Goal: Find specific fact: Find specific fact

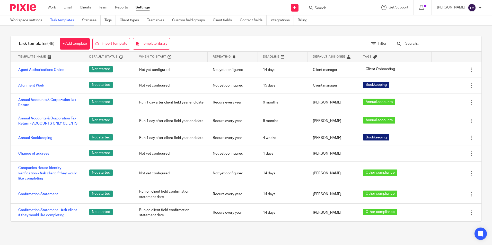
click at [336, 5] on form at bounding box center [341, 7] width 55 height 6
click at [329, 11] on input "Search" at bounding box center [337, 8] width 46 height 5
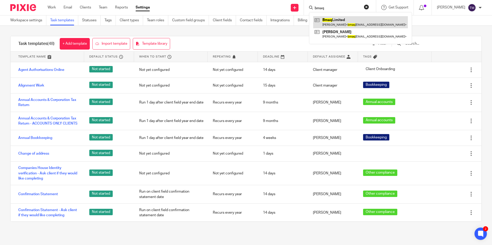
type input "bmaq"
click at [333, 21] on link at bounding box center [360, 22] width 95 height 12
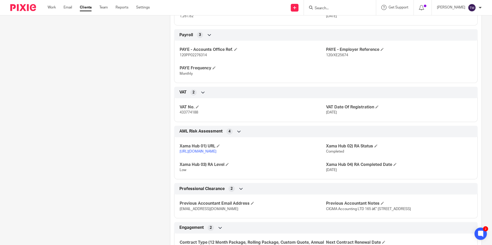
scroll to position [474, 0]
drag, startPoint x: 200, startPoint y: 114, endPoint x: 178, endPoint y: 114, distance: 21.9
click at [178, 114] on div "VAT No. 433774188 VAT Date Of Registration 10 Dec 2022" at bounding box center [325, 109] width 303 height 28
drag, startPoint x: 178, startPoint y: 114, endPoint x: 182, endPoint y: 113, distance: 3.6
copy span "433774188"
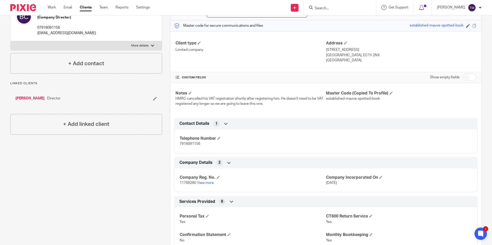
scroll to position [0, 0]
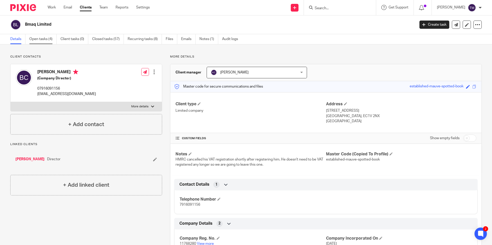
click at [45, 41] on link "Open tasks (4)" at bounding box center [42, 39] width 27 height 10
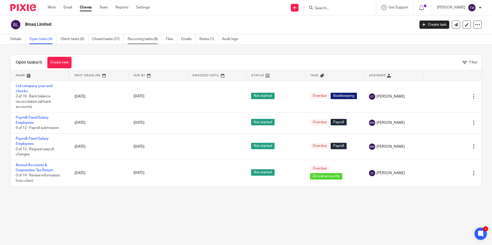
click at [141, 40] on link "Recurring tasks (8)" at bounding box center [145, 39] width 34 height 10
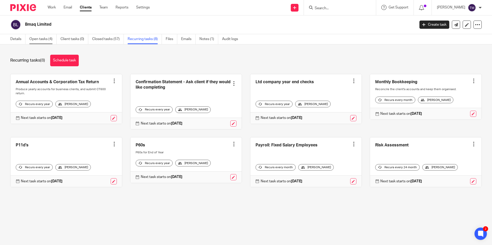
click at [47, 40] on link "Open tasks (4)" at bounding box center [42, 39] width 27 height 10
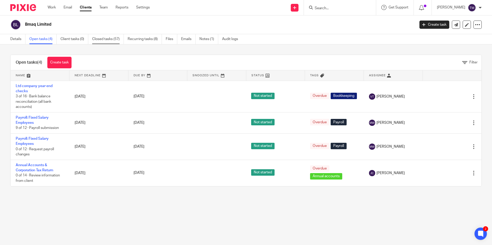
click at [114, 39] on link "Closed tasks (57)" at bounding box center [108, 39] width 32 height 10
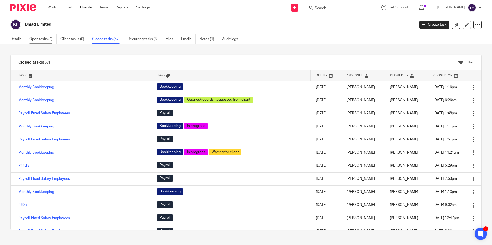
click at [49, 38] on link "Open tasks (4)" at bounding box center [42, 39] width 27 height 10
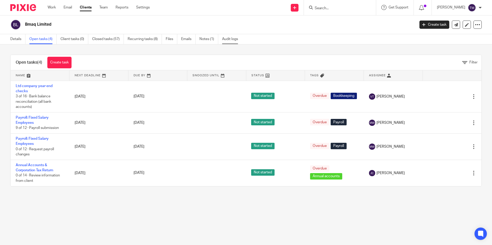
click at [237, 40] on link "Audit logs" at bounding box center [232, 39] width 20 height 10
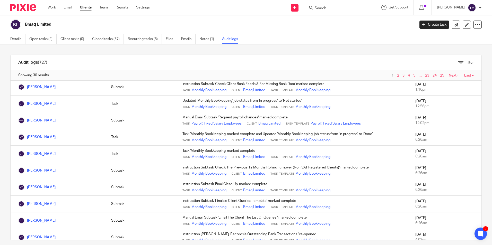
scroll to position [357, 0]
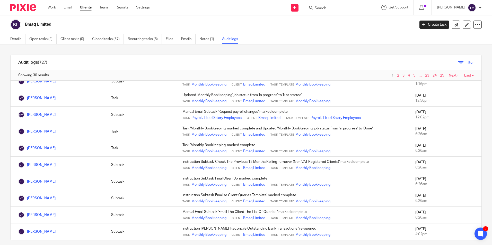
click at [458, 63] on link "Filter" at bounding box center [465, 63] width 15 height 4
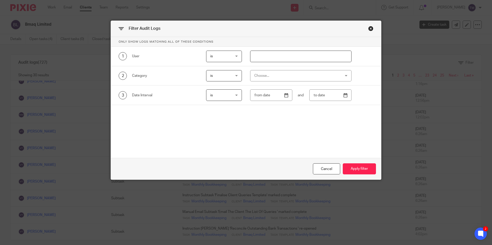
click at [262, 73] on div "Choose..." at bounding box center [293, 75] width 78 height 11
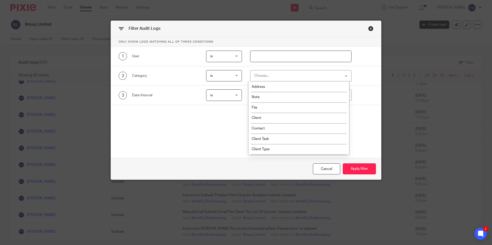
click at [262, 73] on div "Choose..." at bounding box center [300, 76] width 101 height 12
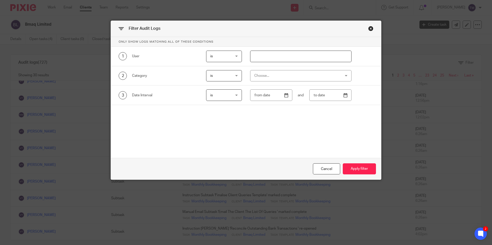
click at [262, 73] on div "Choose..." at bounding box center [293, 75] width 78 height 11
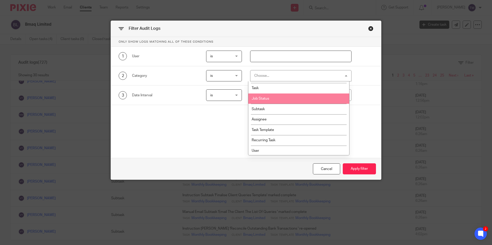
scroll to position [124, 0]
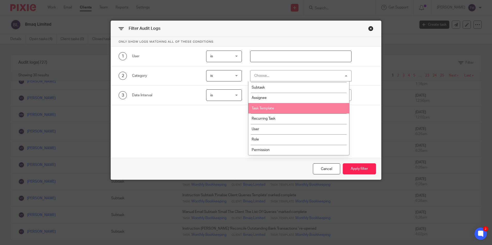
click at [275, 109] on li "Task Template" at bounding box center [298, 108] width 101 height 11
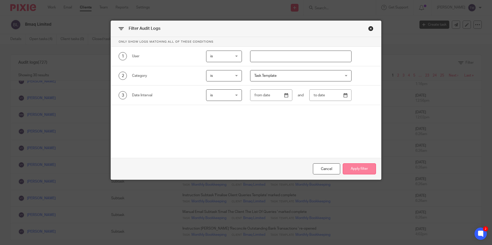
click at [356, 165] on button "Apply filter" at bounding box center [358, 169] width 33 height 11
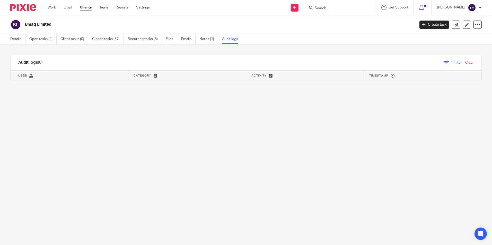
click at [465, 61] on link "Clear" at bounding box center [469, 63] width 8 height 4
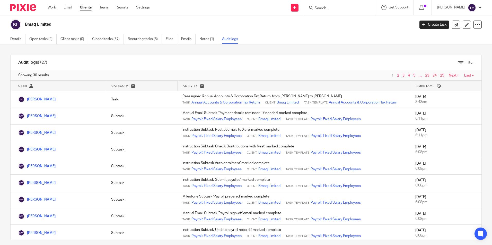
click at [191, 85] on span "Activity" at bounding box center [190, 86] width 15 height 3
click at [200, 86] on icon at bounding box center [202, 86] width 4 height 4
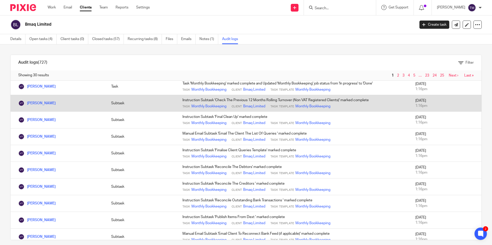
scroll to position [26, 0]
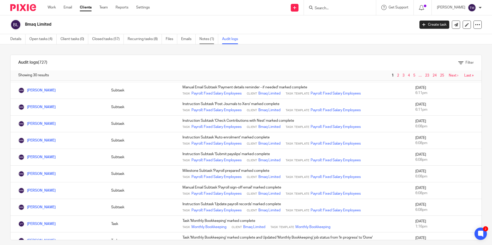
click at [200, 39] on link "Notes (1)" at bounding box center [208, 39] width 19 height 10
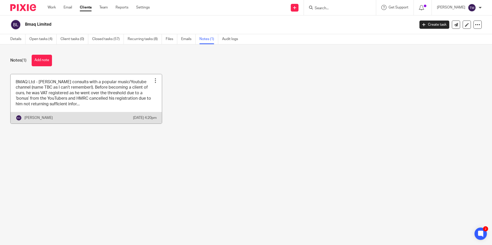
click at [65, 111] on link at bounding box center [86, 98] width 151 height 49
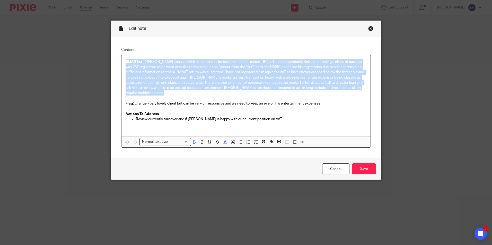
drag, startPoint x: 124, startPoint y: 61, endPoint x: 341, endPoint y: 92, distance: 219.5
click at [341, 92] on div "BMAQ Ltd - [PERSON_NAME] consults with a popular music/Youtube channel (name TB…" at bounding box center [245, 95] width 249 height 81
copy p "BMAQ Ltd - [PERSON_NAME] consults with a popular music/Youtube channel (name TB…"
